Goal: Find specific page/section: Find specific page/section

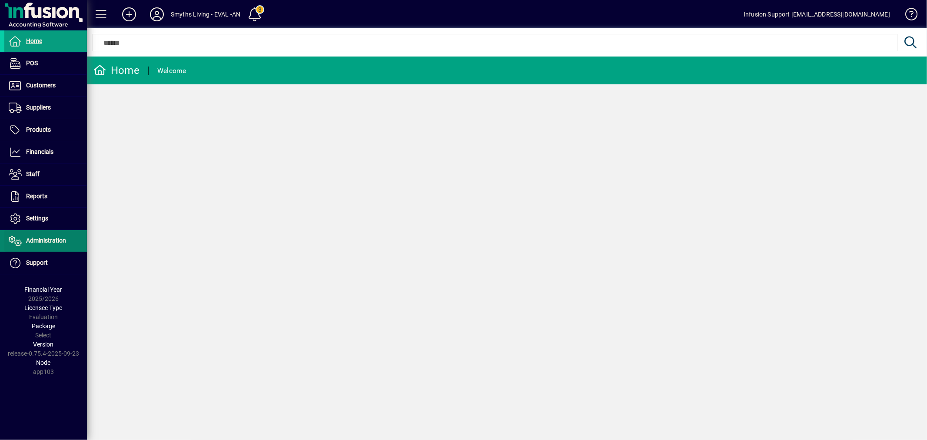
click at [49, 244] on span "Administration" at bounding box center [35, 240] width 62 height 10
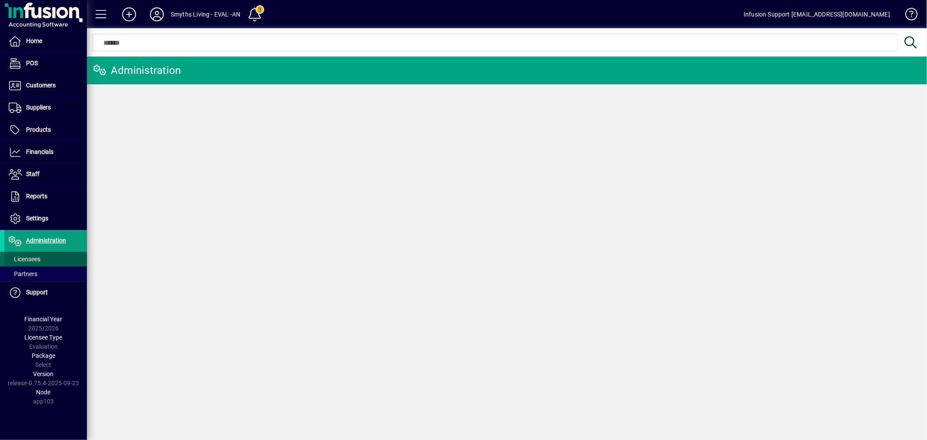
click at [43, 262] on span at bounding box center [45, 259] width 83 height 21
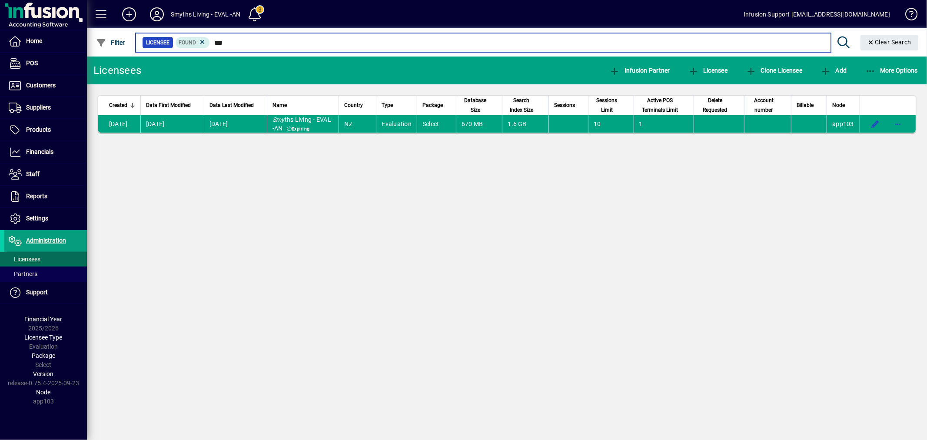
type input "***"
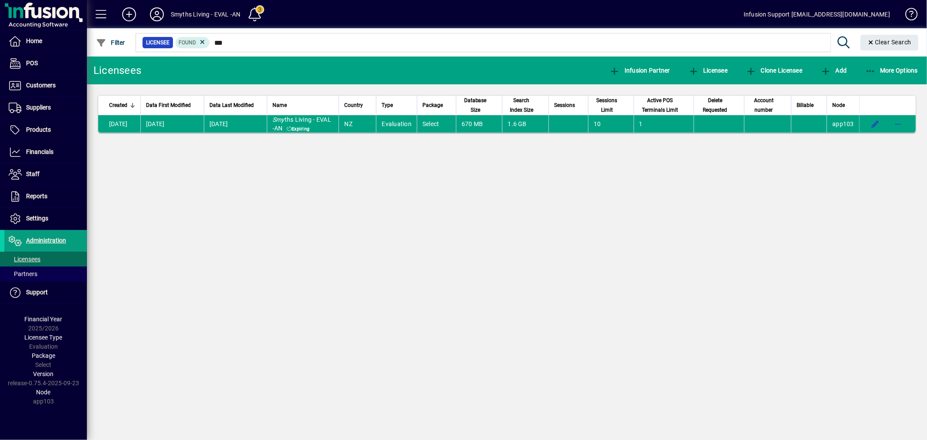
click at [150, 10] on icon at bounding box center [156, 14] width 17 height 14
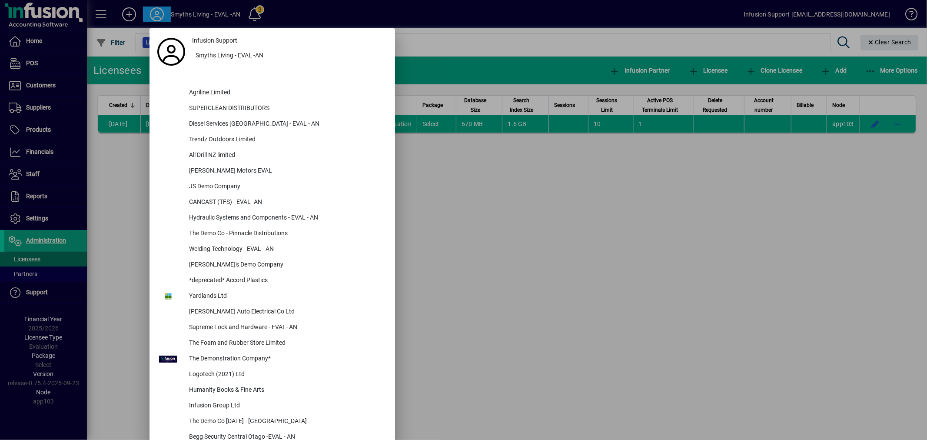
scroll to position [980, 0]
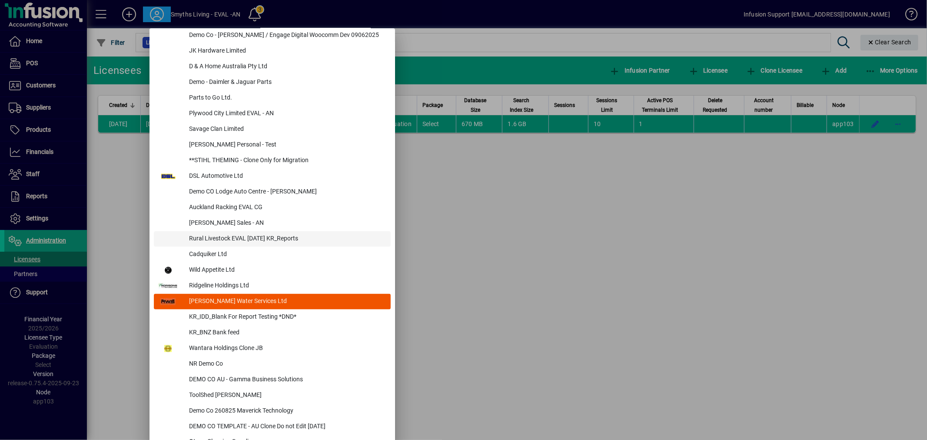
click at [231, 235] on div "Rural Livestock EVAL [DATE] KR_Reports" at bounding box center [286, 239] width 209 height 16
